Goal: Task Accomplishment & Management: Manage account settings

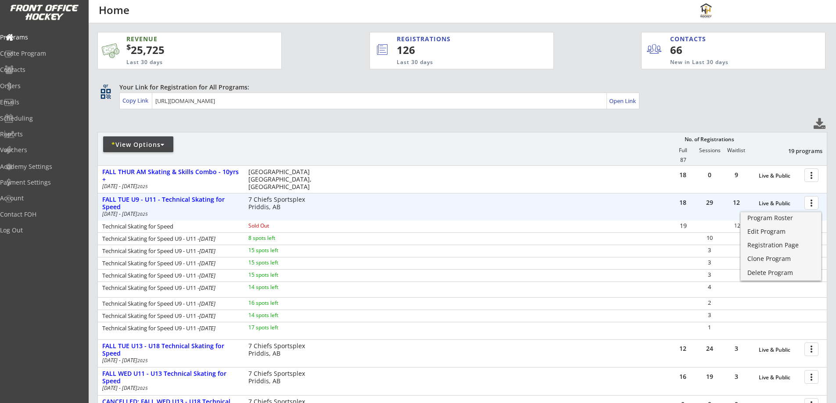
click at [811, 204] on div at bounding box center [812, 202] width 15 height 15
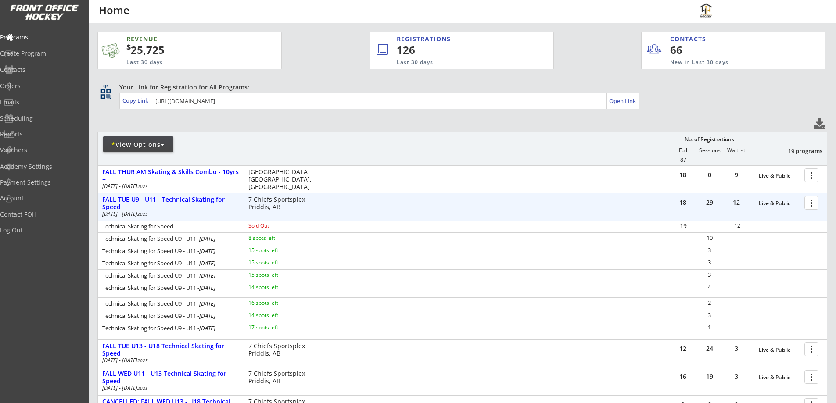
click at [811, 204] on div at bounding box center [812, 202] width 15 height 15
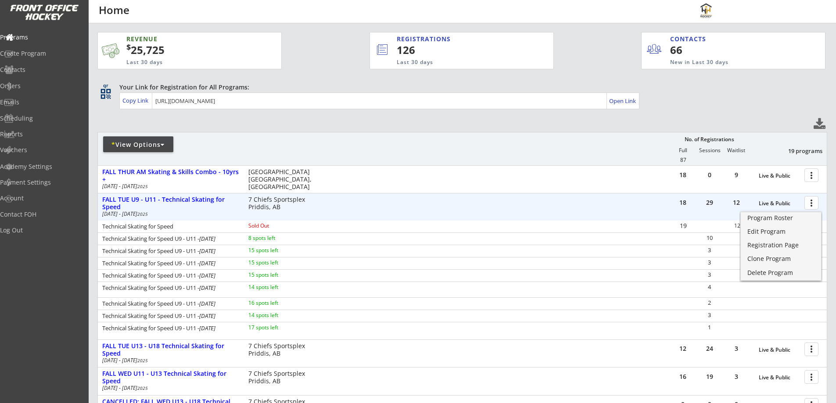
click at [455, 200] on div "18 29 12 Live & Public more_vert FALL TUE U9 - U11 - Technical Skating for Spee…" at bounding box center [462, 206] width 729 height 27
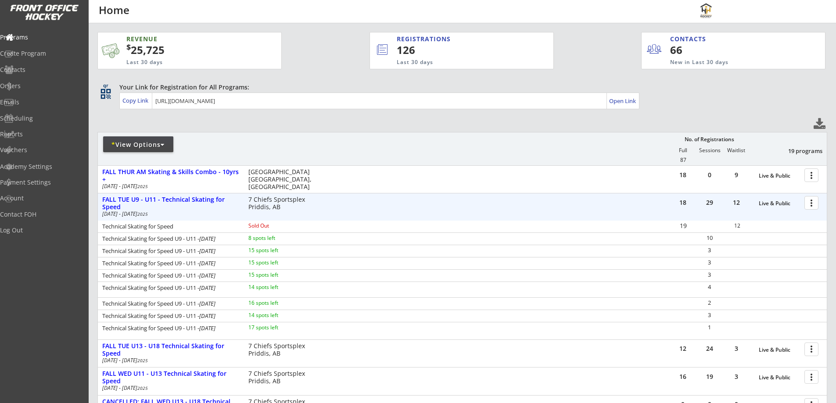
click at [815, 202] on div at bounding box center [812, 202] width 15 height 15
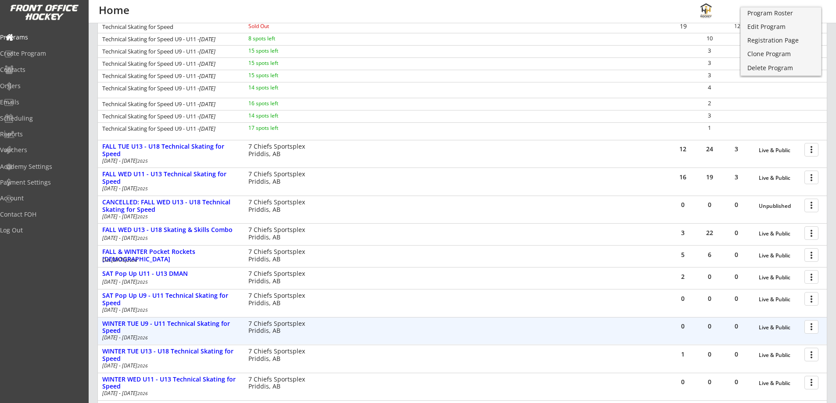
scroll to position [205, 0]
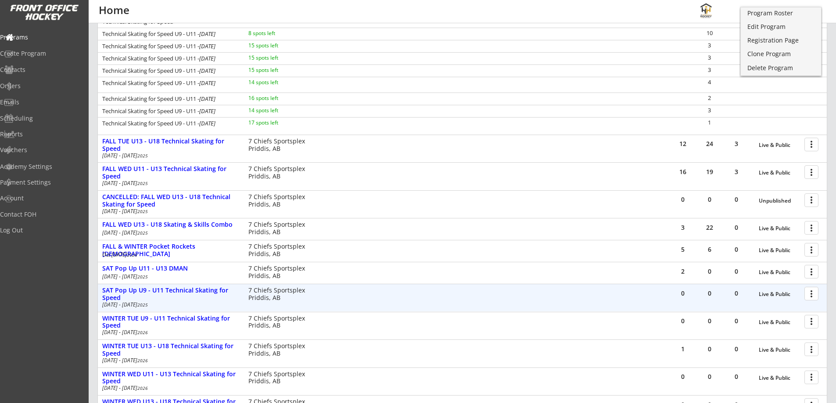
click at [807, 291] on div at bounding box center [812, 293] width 15 height 15
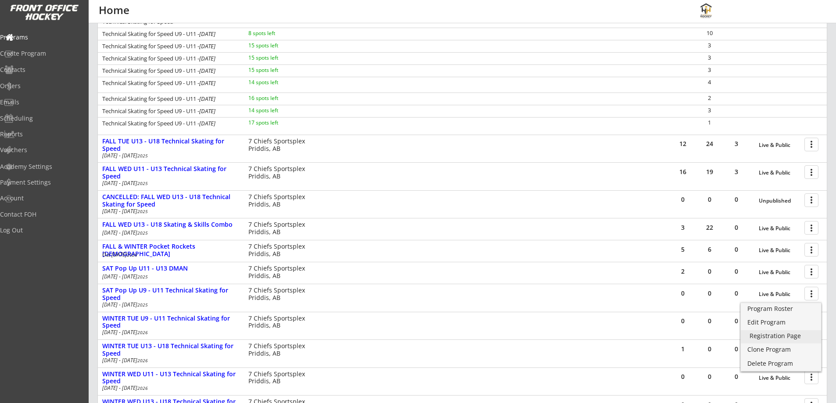
click at [766, 334] on div "Registration Page" at bounding box center [780, 336] width 63 height 6
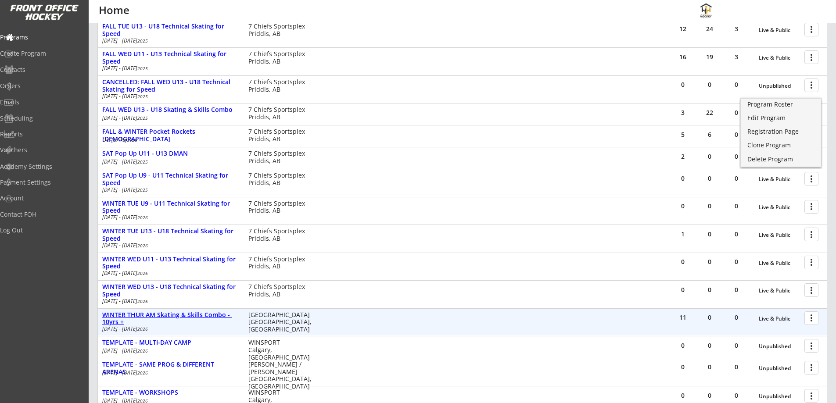
scroll to position [307, 0]
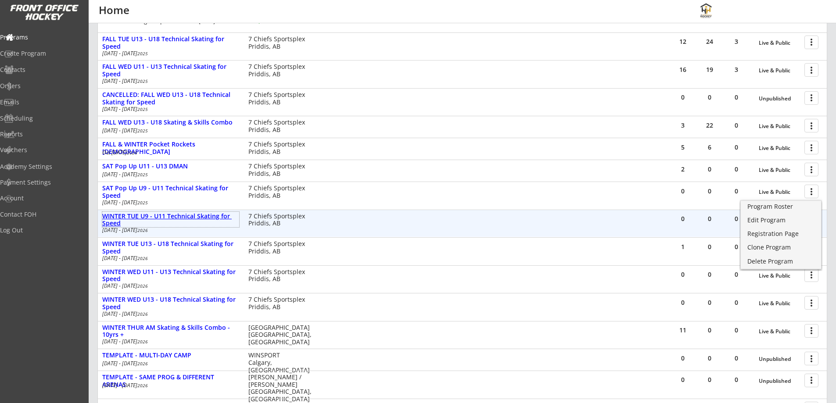
click at [171, 216] on div "WINTER TUE U9 - U11 Technical Skating for Speed" at bounding box center [170, 220] width 137 height 15
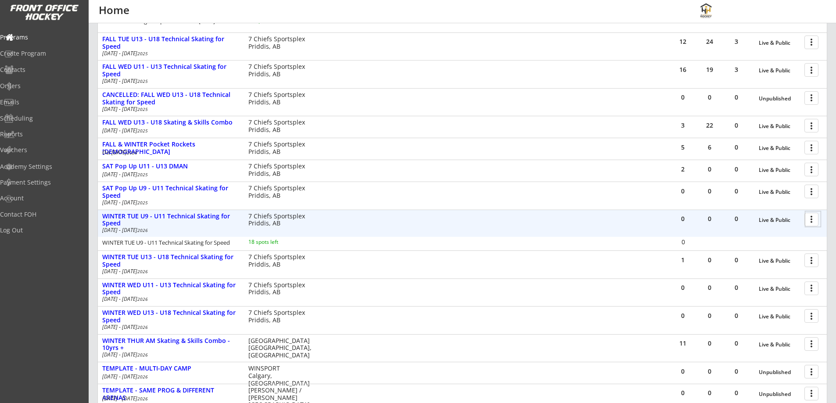
click at [812, 219] on div at bounding box center [812, 218] width 15 height 15
click at [770, 259] on div "Registration Page" at bounding box center [780, 262] width 63 height 6
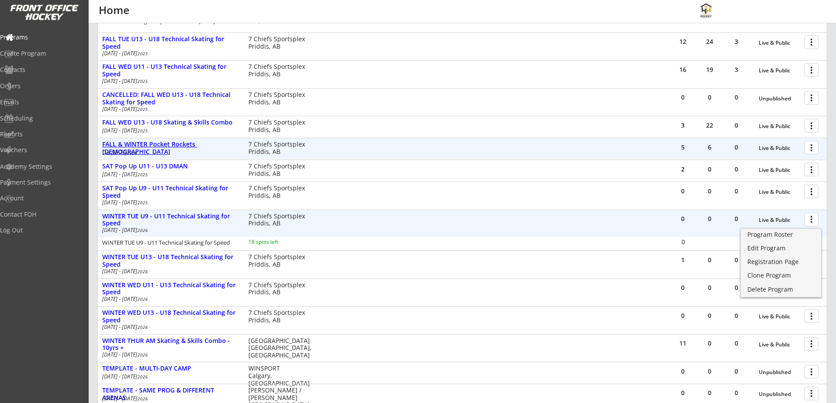
click at [182, 145] on div "FALL & WINTER Pocket Rockets 4 - 6 yrs old" at bounding box center [170, 148] width 137 height 15
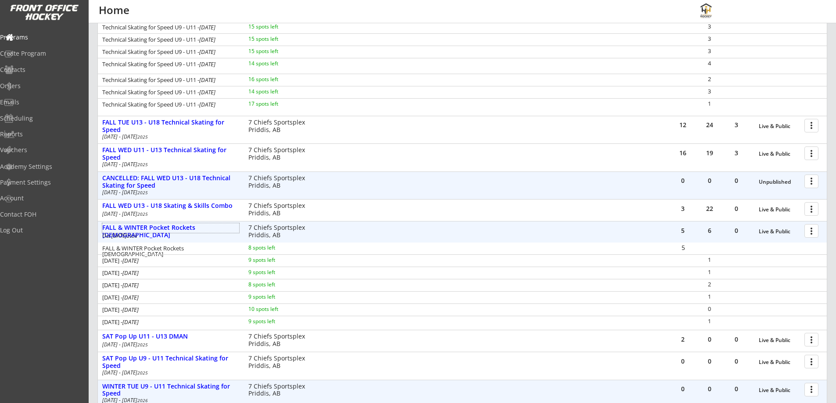
scroll to position [205, 0]
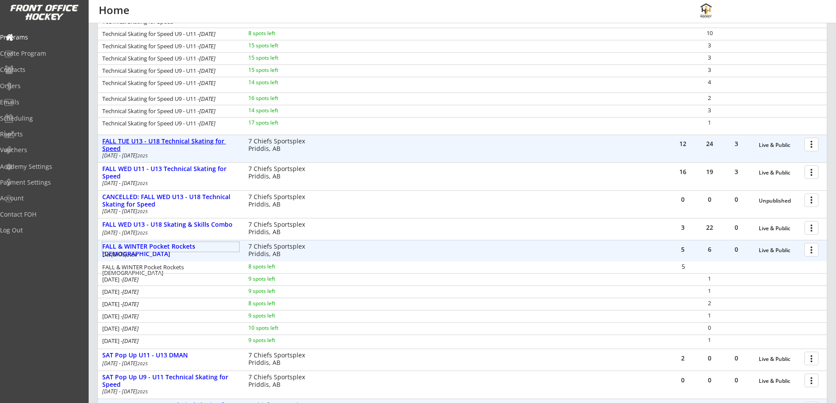
click at [154, 140] on div "FALL TUE U13 - U18 Technical Skating for Speed" at bounding box center [170, 145] width 137 height 15
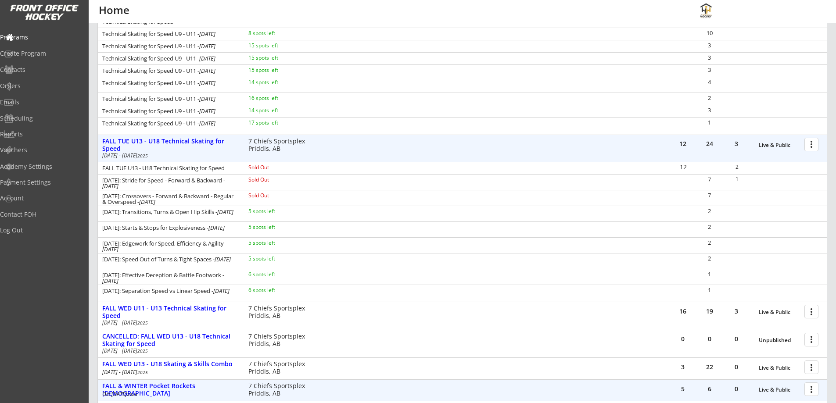
click at [811, 145] on div at bounding box center [812, 143] width 15 height 15
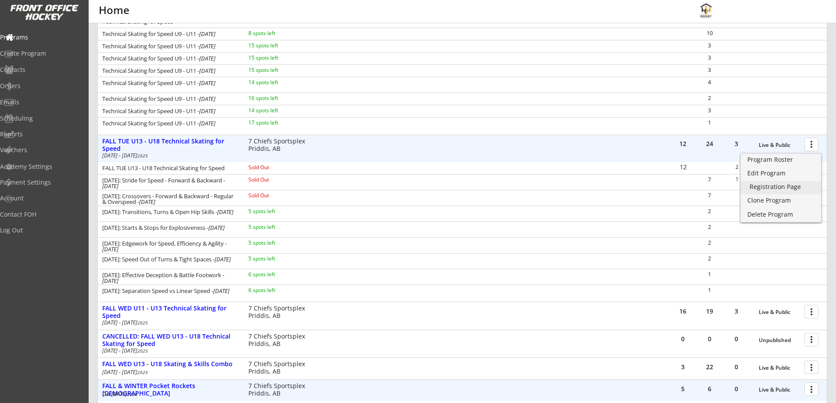
click at [751, 186] on div "Registration Page" at bounding box center [780, 187] width 63 height 6
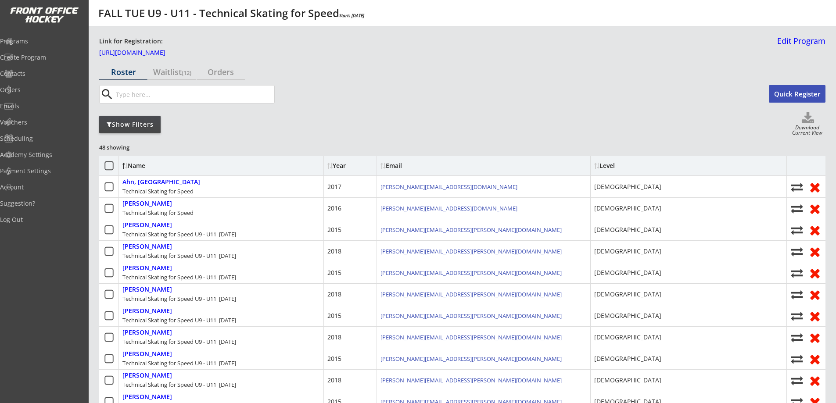
click at [155, 125] on div "Show Filters" at bounding box center [129, 124] width 61 height 9
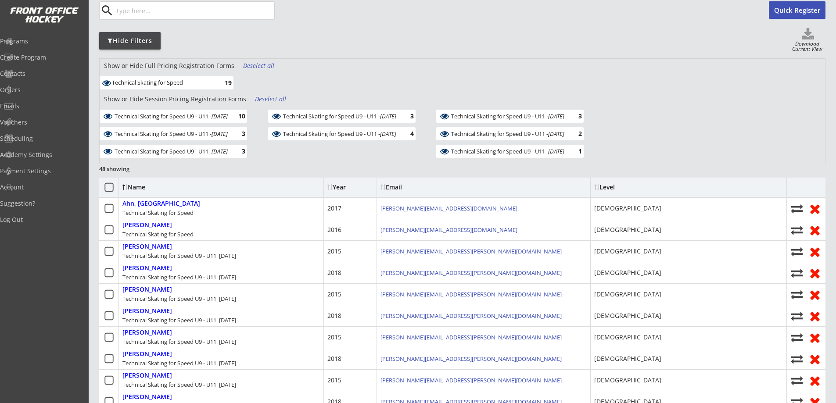
scroll to position [102, 0]
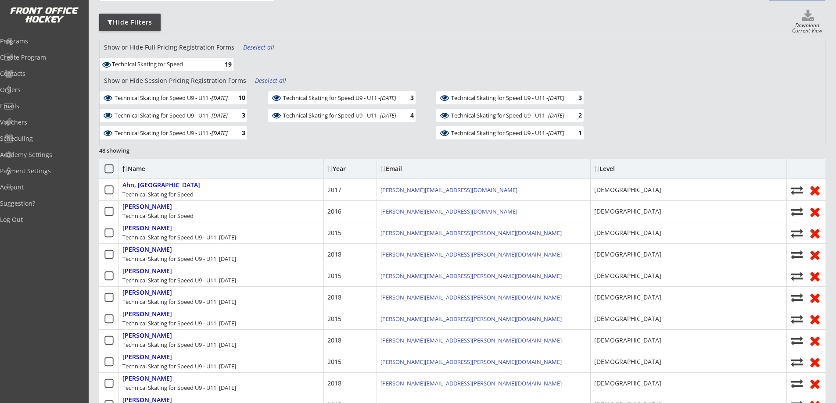
drag, startPoint x: 266, startPoint y: 46, endPoint x: 268, endPoint y: 80, distance: 34.2
click at [266, 46] on div "Deselect all" at bounding box center [259, 47] width 32 height 9
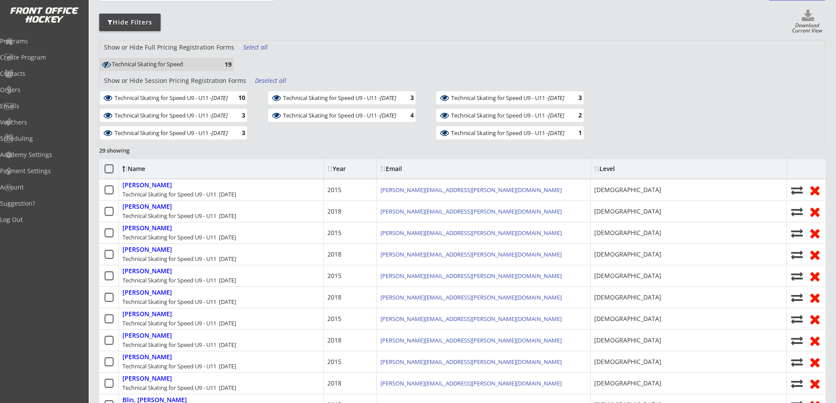
click at [263, 79] on div "Deselect all" at bounding box center [271, 80] width 32 height 9
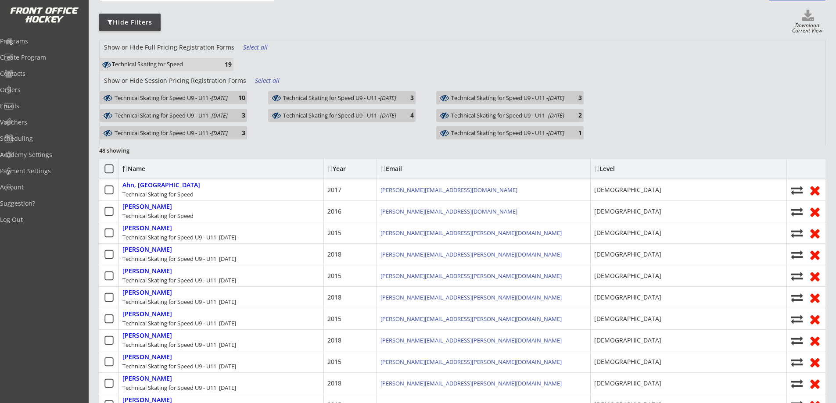
click at [499, 117] on div "Technical Skating for Speed U9 - U11 - Dec 2, 2025" at bounding box center [507, 115] width 113 height 6
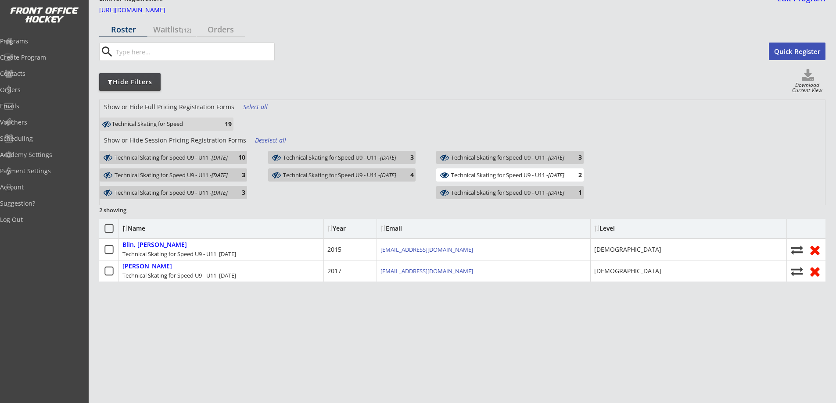
click at [546, 174] on div "Technical Skating for Speed U9 - U11 - Dec 2, 2025" at bounding box center [507, 175] width 113 height 6
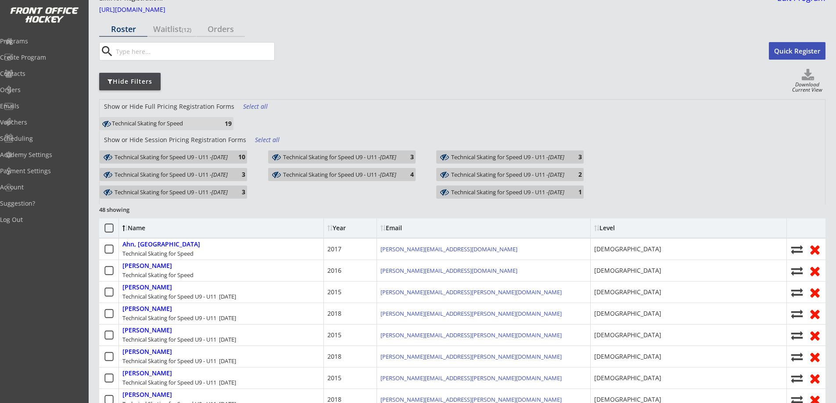
scroll to position [102, 0]
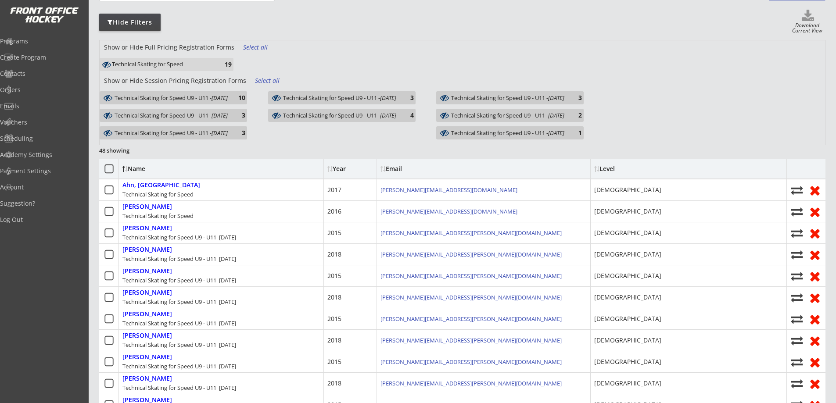
drag, startPoint x: 262, startPoint y: 46, endPoint x: 320, endPoint y: 62, distance: 60.0
click at [262, 46] on div "Select all" at bounding box center [259, 47] width 32 height 9
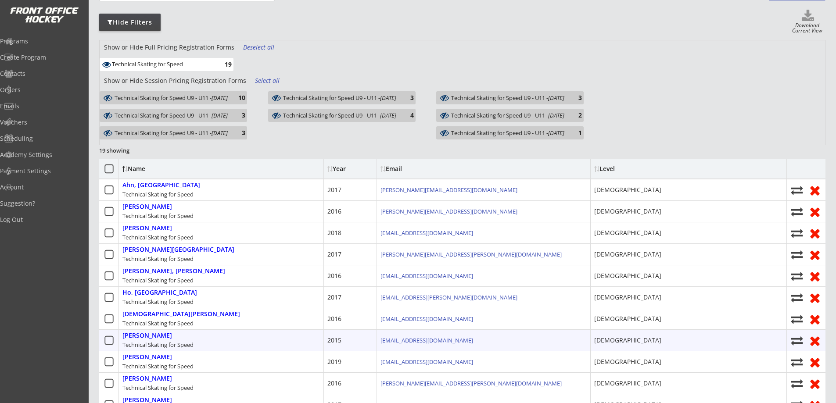
scroll to position [204, 0]
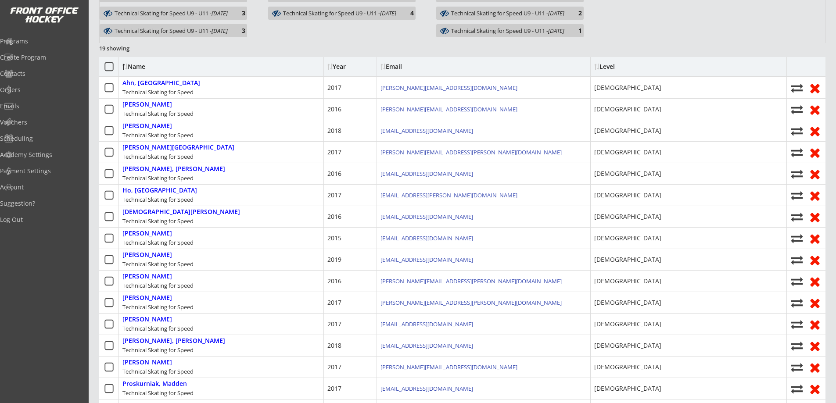
click at [400, 70] on div "Email" at bounding box center [419, 67] width 79 height 6
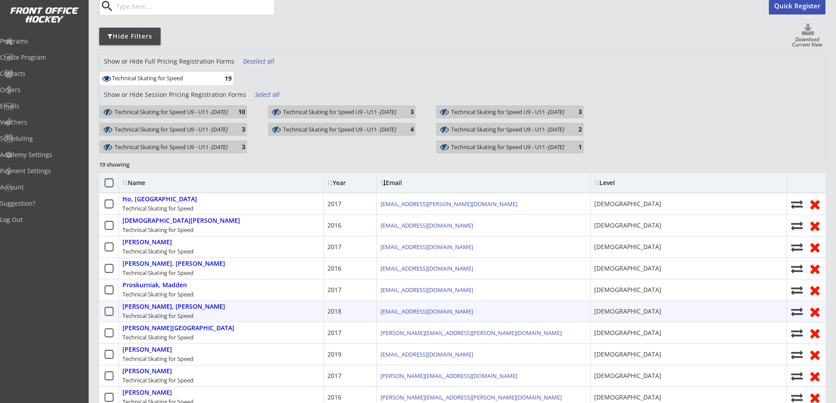
scroll to position [0, 0]
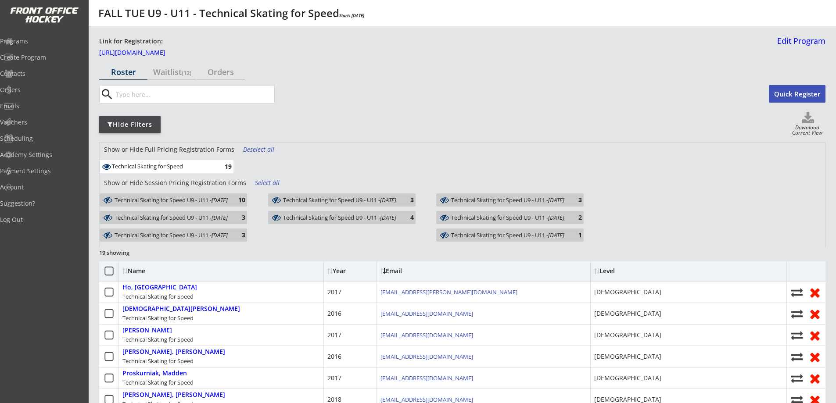
click at [338, 125] on div "Hide Filters Download Current View" at bounding box center [462, 124] width 726 height 25
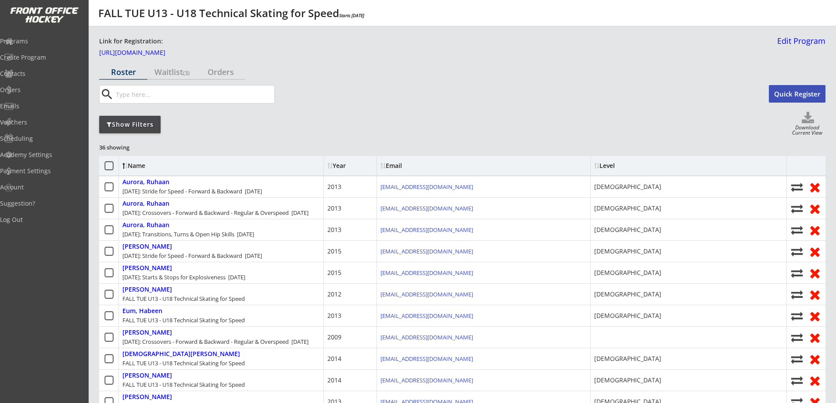
click at [146, 129] on div "Show Filters" at bounding box center [129, 124] width 61 height 9
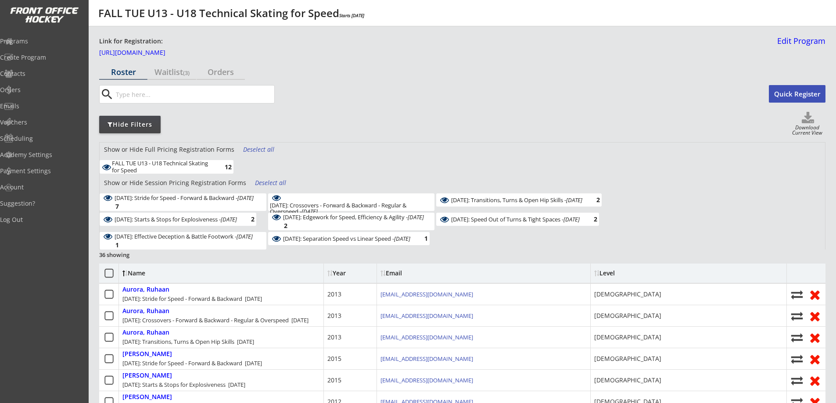
click at [263, 147] on div "Deselect all" at bounding box center [259, 149] width 32 height 9
click at [265, 182] on div "Deselect all" at bounding box center [271, 183] width 32 height 9
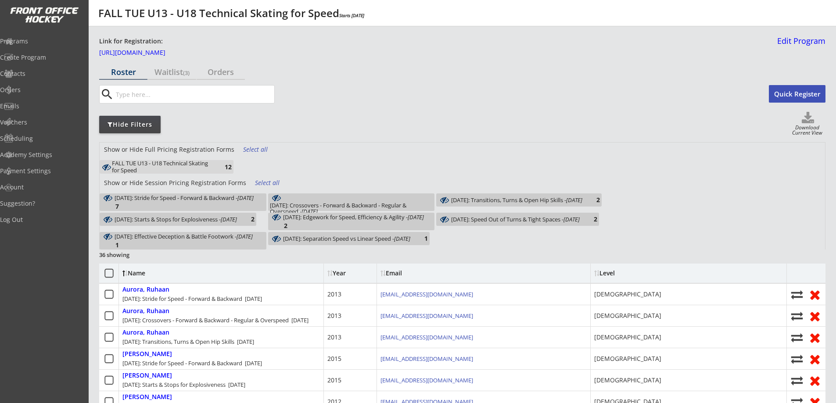
click at [234, 201] on div "October 14: Stride for Speed - Forward & Backward - Oct 14, 2025" at bounding box center [183, 198] width 139 height 6
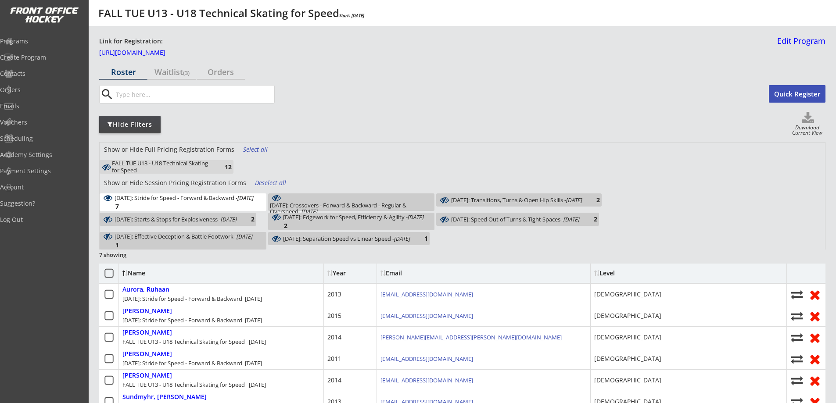
click at [261, 183] on div "Deselect all" at bounding box center [271, 183] width 32 height 9
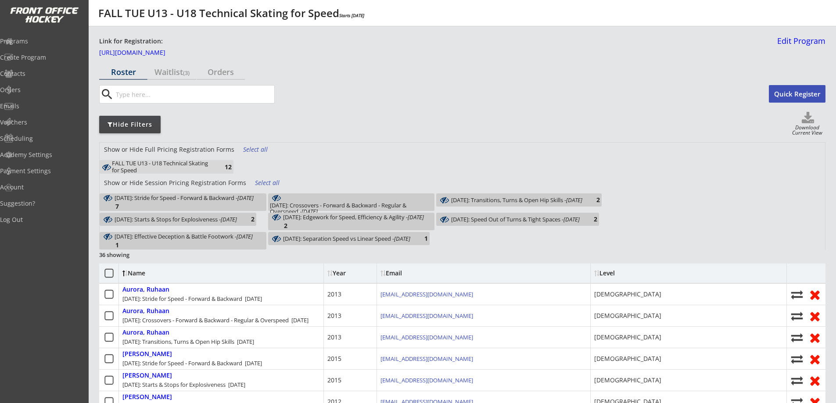
click at [256, 149] on div "Select all" at bounding box center [259, 149] width 32 height 9
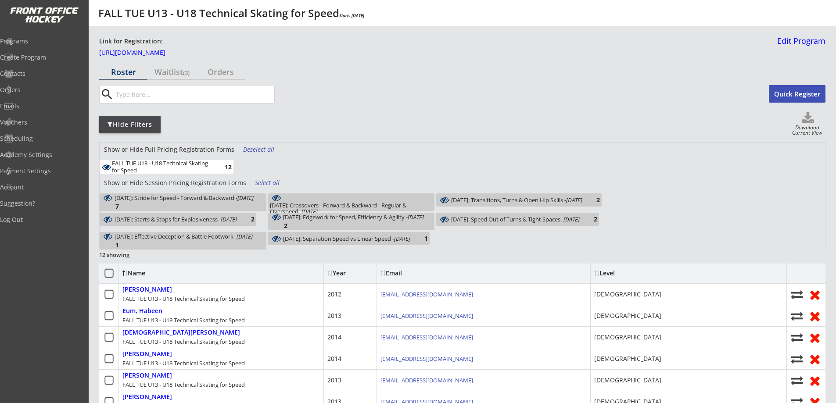
click at [110, 270] on icon at bounding box center [109, 273] width 11 height 11
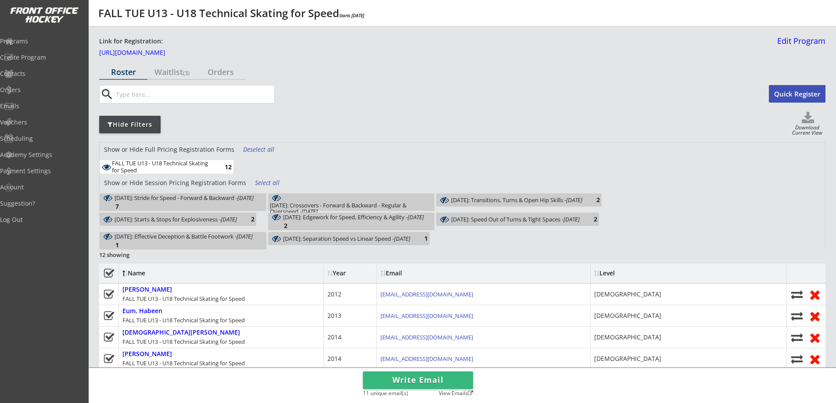
click at [261, 183] on div "Select all" at bounding box center [271, 183] width 32 height 9
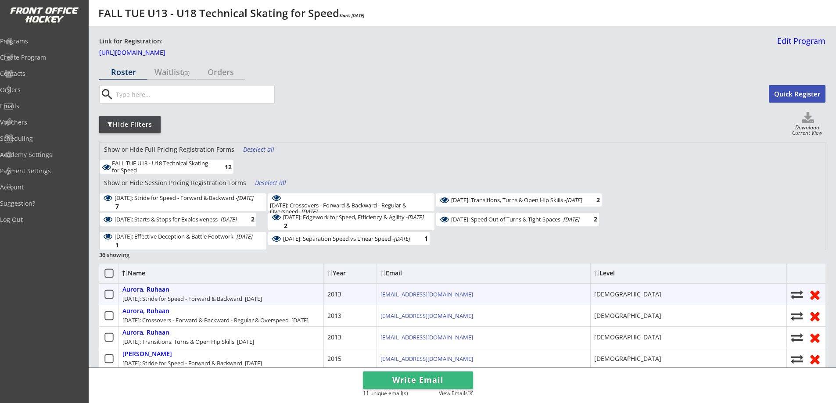
click at [110, 292] on icon at bounding box center [109, 294] width 11 height 11
click at [109, 293] on icon at bounding box center [109, 294] width 11 height 11
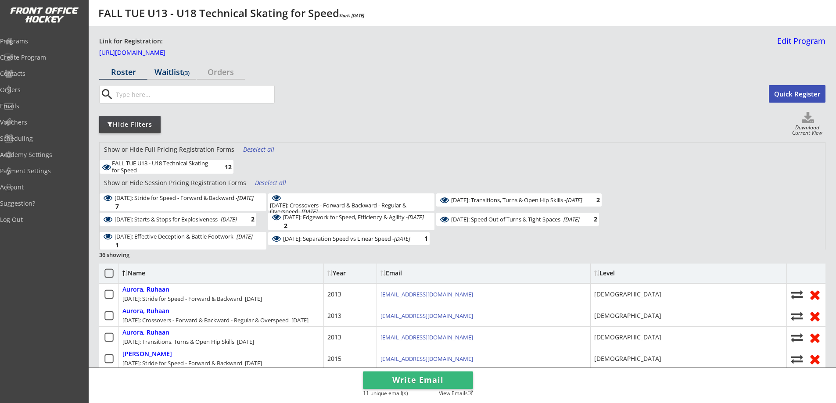
click at [170, 76] on div "Waitlist (3)" at bounding box center [172, 72] width 48 height 8
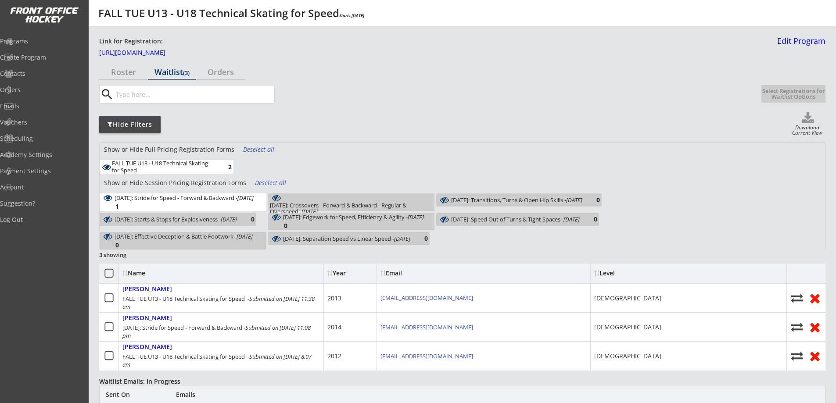
click at [257, 146] on div "Deselect all" at bounding box center [259, 149] width 32 height 9
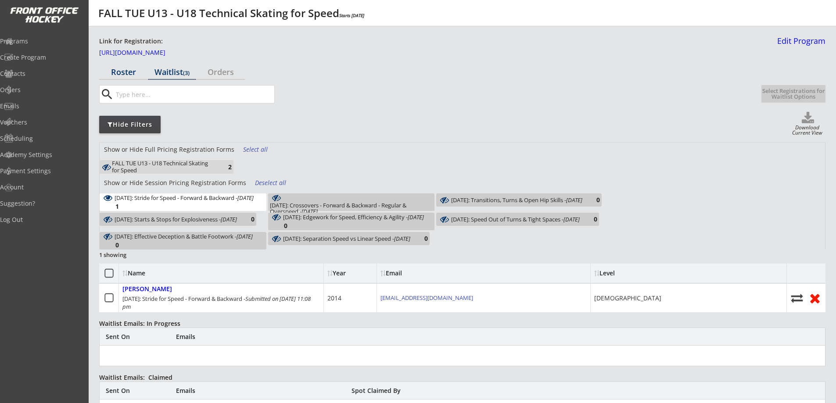
click at [124, 68] on div "Roster" at bounding box center [123, 72] width 48 height 8
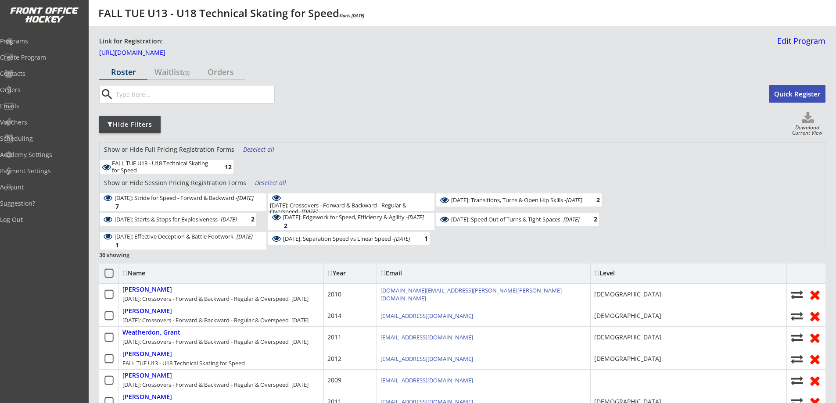
click at [262, 182] on div "Deselect all" at bounding box center [271, 183] width 32 height 9
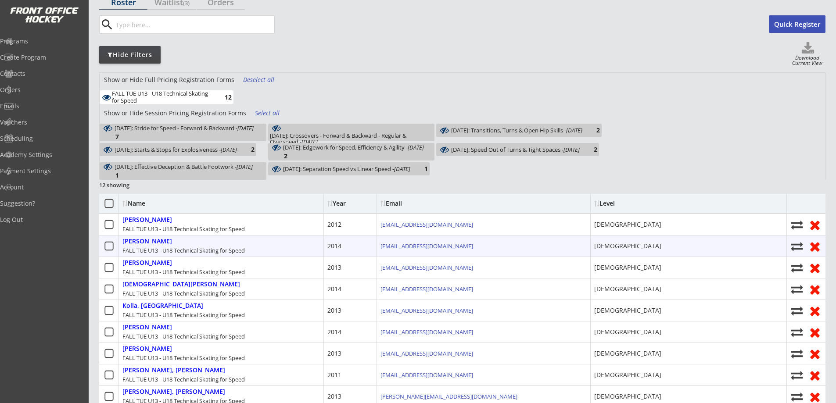
scroll to position [102, 0]
